Goal: Information Seeking & Learning: Learn about a topic

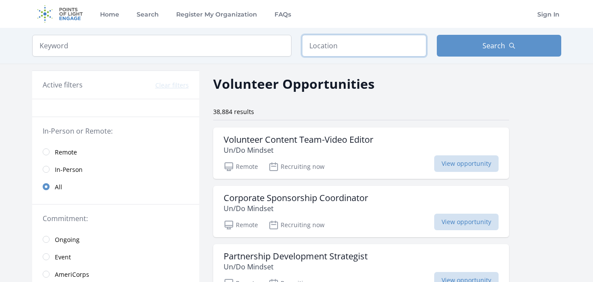
click at [327, 43] on input "text" at bounding box center [364, 46] width 125 height 22
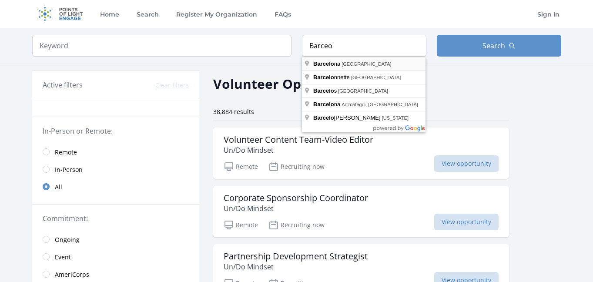
type input "[GEOGRAPHIC_DATA], [GEOGRAPHIC_DATA]"
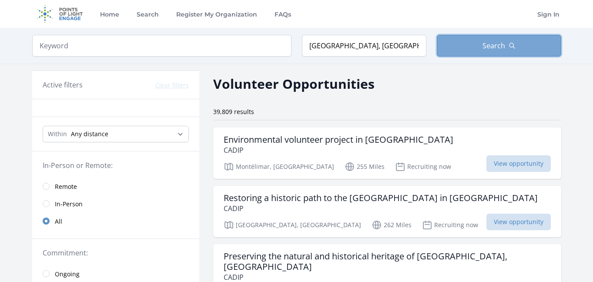
click at [473, 44] on button "Search" at bounding box center [499, 46] width 125 height 22
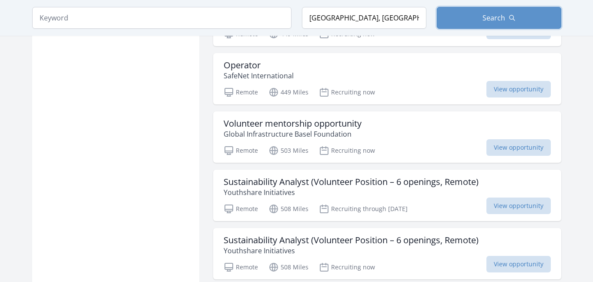
scroll to position [980, 0]
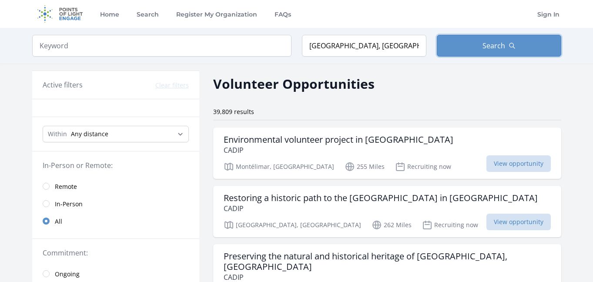
scroll to position [20, 0]
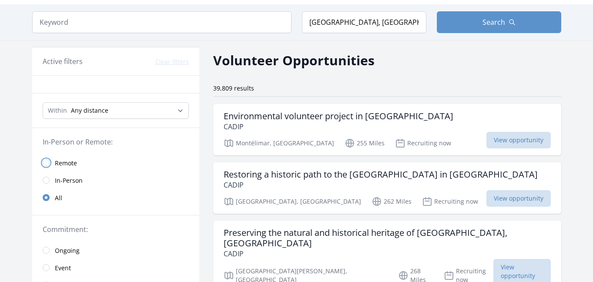
click at [43, 165] on link "Remote" at bounding box center [115, 162] width 167 height 17
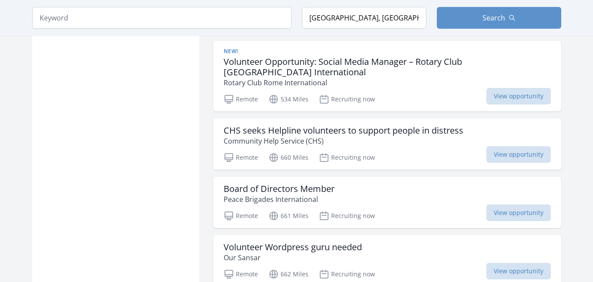
scroll to position [921, 0]
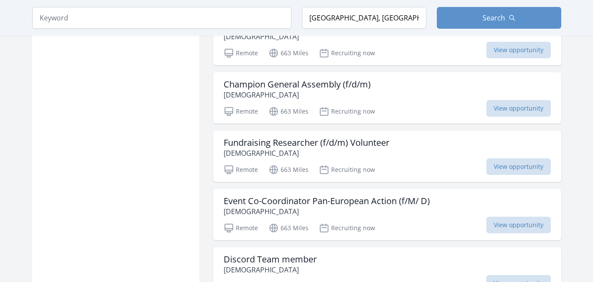
scroll to position [1493, 0]
